Goal: Entertainment & Leisure: Consume media (video, audio)

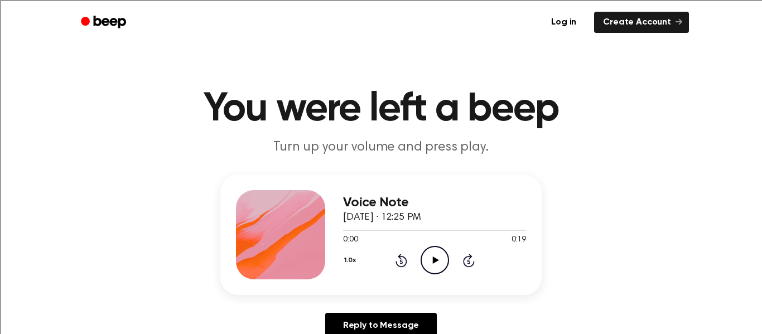
click at [436, 251] on icon "Play Audio" at bounding box center [435, 260] width 28 height 28
click at [443, 263] on icon "Play Audio" at bounding box center [435, 260] width 28 height 28
click at [652, 21] on link "Create Account" at bounding box center [641, 22] width 95 height 21
click at [434, 262] on icon at bounding box center [435, 260] width 6 height 7
click at [432, 258] on icon "Play Audio" at bounding box center [435, 260] width 28 height 28
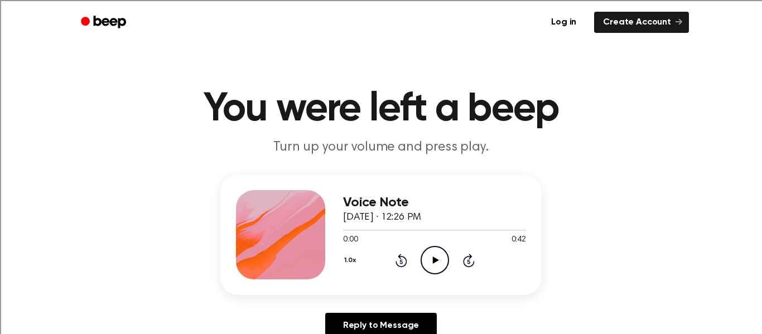
click at [437, 262] on icon "Play Audio" at bounding box center [435, 260] width 28 height 28
drag, startPoint x: 365, startPoint y: 231, endPoint x: 358, endPoint y: 231, distance: 7.3
click at [358, 231] on div at bounding box center [434, 229] width 183 height 9
click at [348, 230] on div at bounding box center [351, 230] width 17 height 1
click at [343, 231] on span at bounding box center [346, 230] width 9 height 9
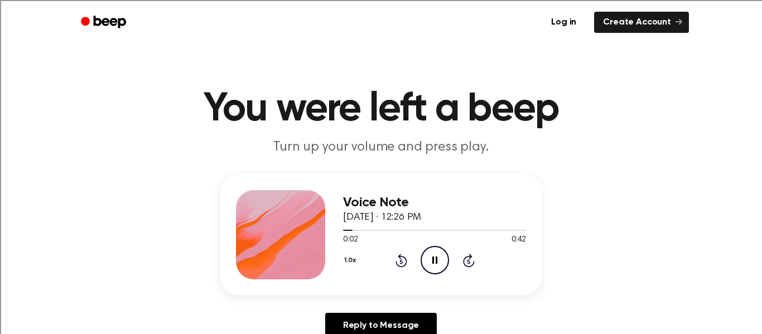
click at [342, 235] on div "Voice Note October 6, 2025 · 12:26 PM 0:02 0:42 Your browser does not support t…" at bounding box center [380, 235] width 321 height 121
click at [343, 233] on div at bounding box center [434, 229] width 183 height 9
click at [402, 260] on icon at bounding box center [401, 261] width 3 height 4
click at [434, 258] on icon at bounding box center [435, 260] width 6 height 7
click at [402, 260] on icon "Rewind 5 seconds" at bounding box center [401, 260] width 12 height 15
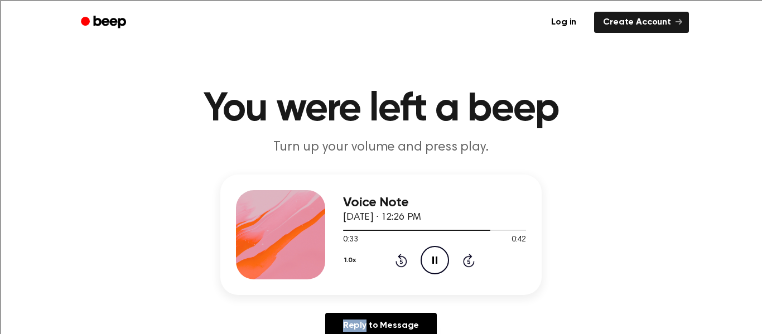
click at [402, 259] on icon "Rewind 5 seconds" at bounding box center [401, 260] width 12 height 15
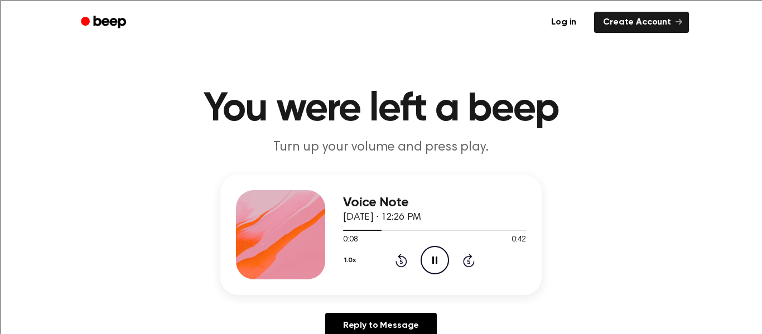
click at [402, 259] on icon "Rewind 5 seconds" at bounding box center [401, 260] width 12 height 15
click at [435, 261] on icon at bounding box center [435, 260] width 6 height 7
